Goal: Task Accomplishment & Management: Use online tool/utility

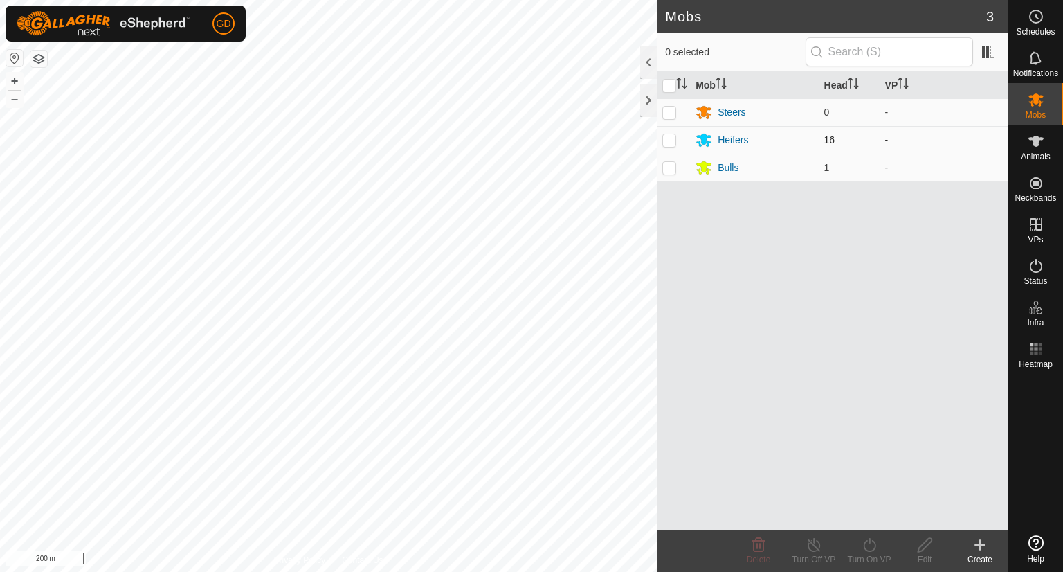
click at [670, 138] on p-checkbox at bounding box center [669, 139] width 14 height 11
checkbox input "false"
click at [739, 139] on div "Heifers" at bounding box center [733, 140] width 30 height 15
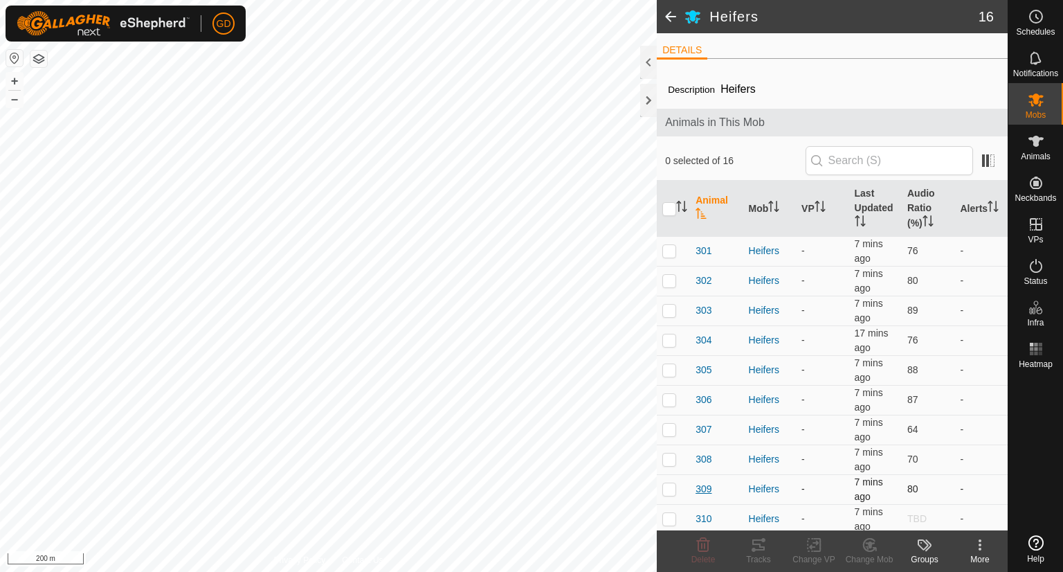
click at [703, 487] on span "309" at bounding box center [703, 489] width 16 height 15
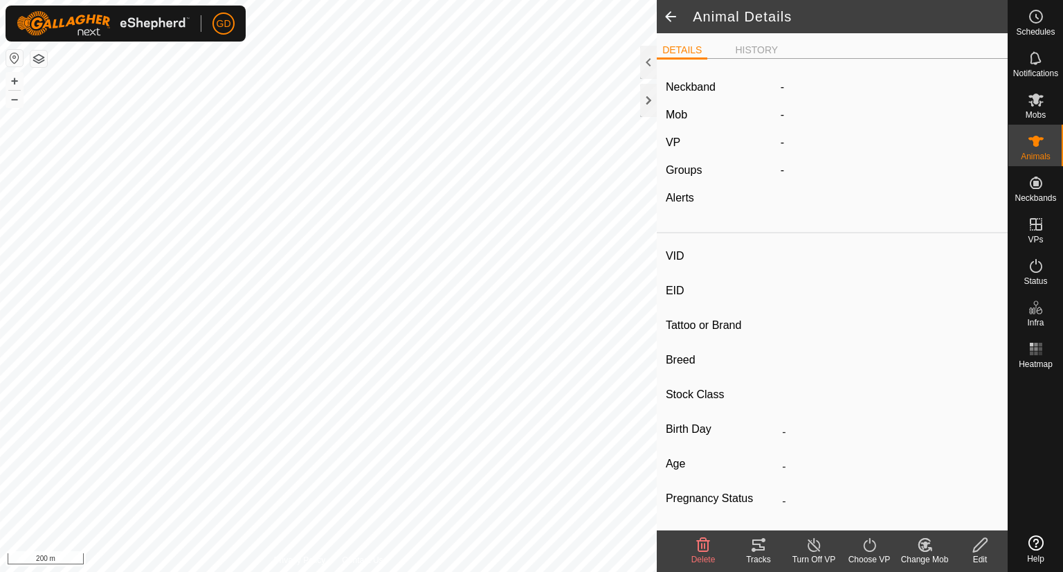
type input "309"
type input "982123826118692"
type input "-"
type input "Droughtmaster"
type input "-"
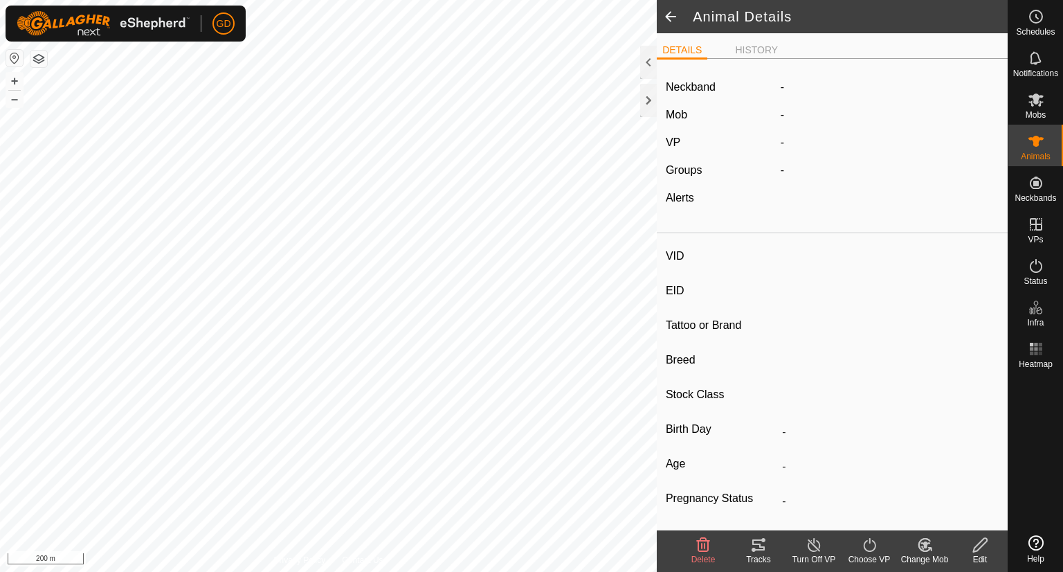
type input "Wet/Lactating"
type input "0 kg"
type input "-"
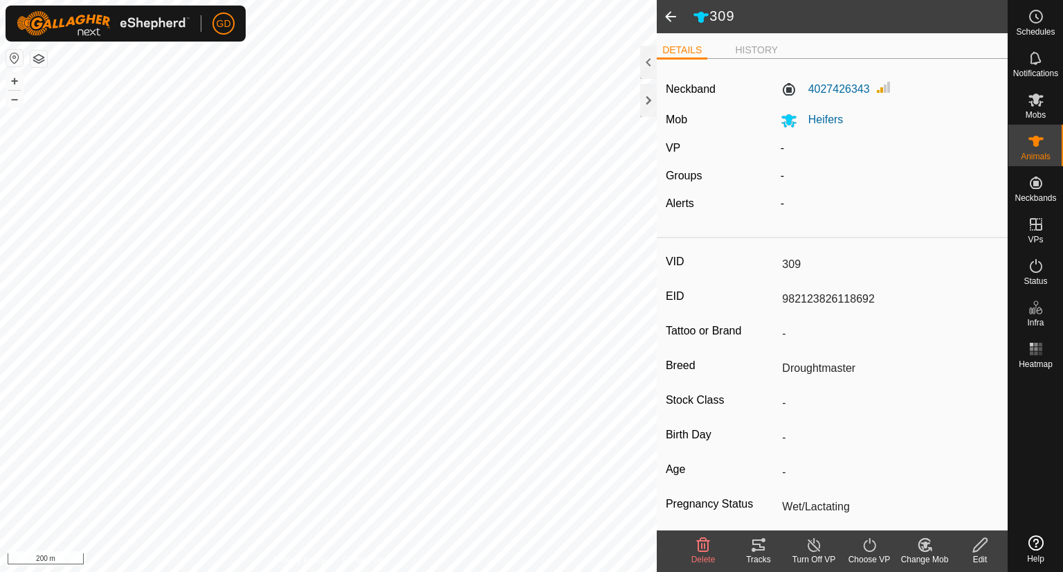
click at [751, 546] on icon at bounding box center [758, 544] width 17 height 17
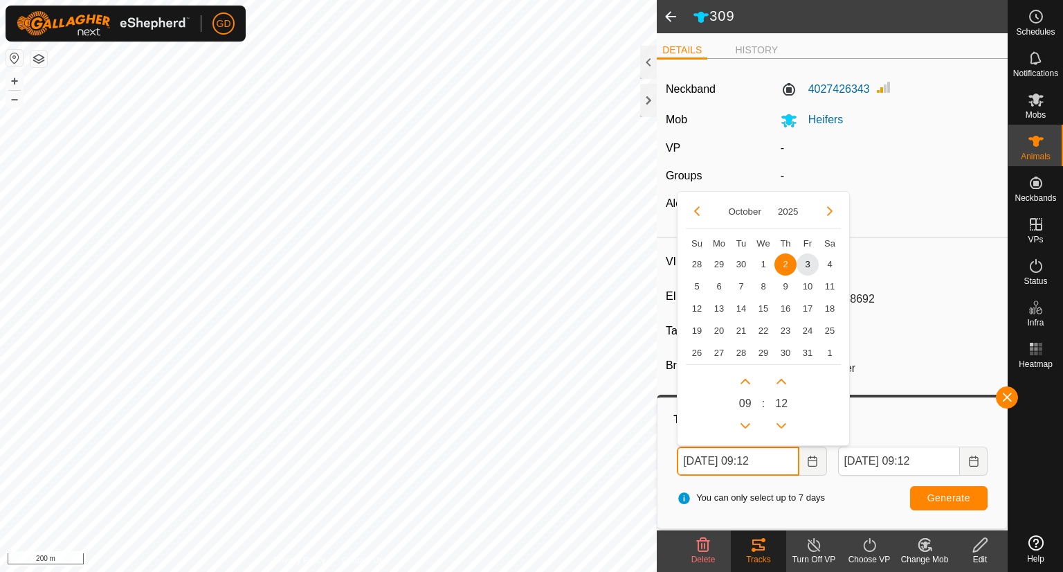
click at [693, 460] on input "02 Oct, 2025 09:12" at bounding box center [738, 460] width 122 height 29
click at [757, 460] on input "03 Oct, 2025 09:12" at bounding box center [738, 460] width 122 height 29
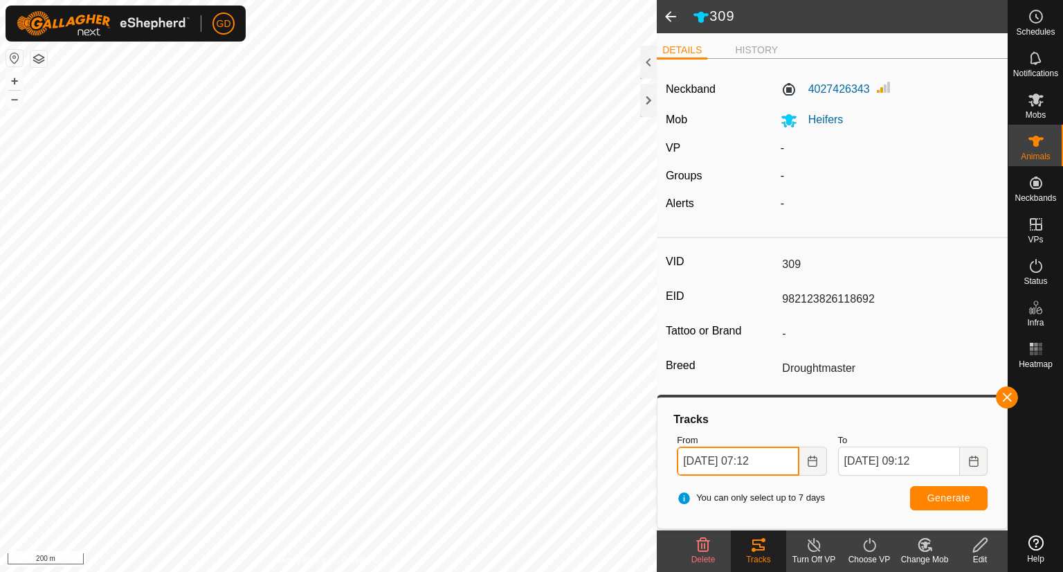
type input "03 Oct, 2025 07:12"
click at [922, 494] on button "Generate" at bounding box center [948, 498] width 77 height 24
